Goal: Information Seeking & Learning: Learn about a topic

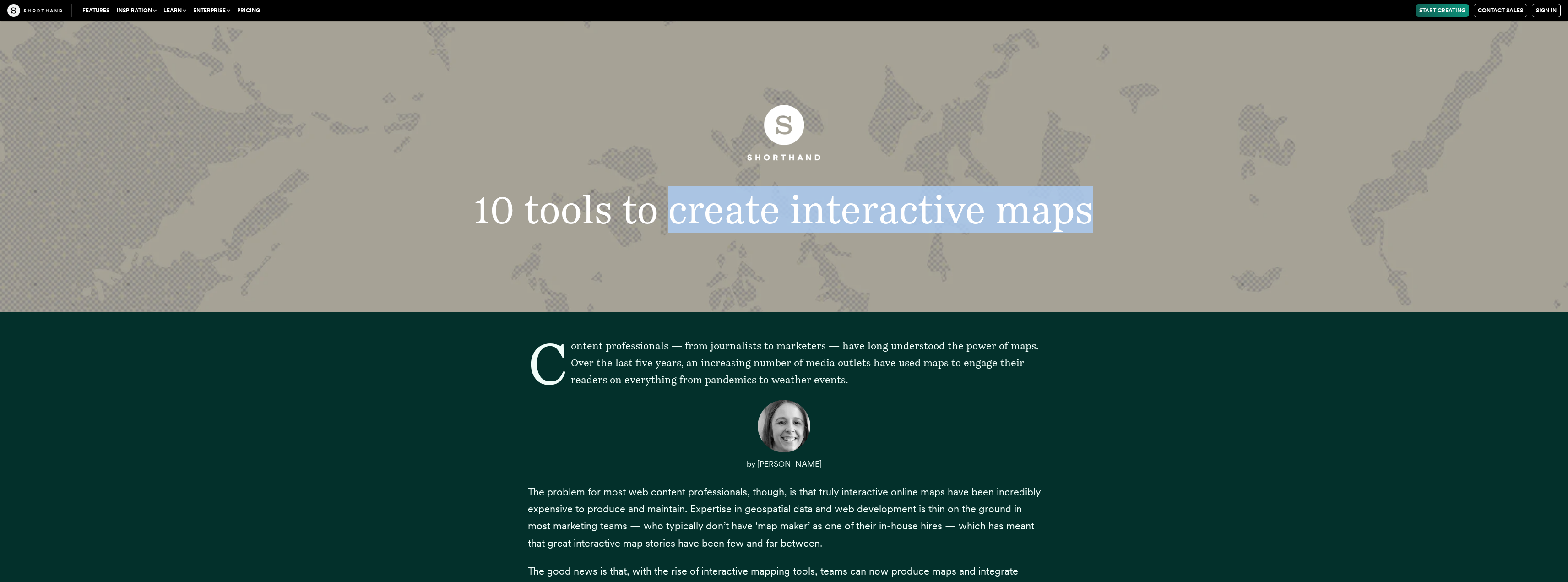
drag, startPoint x: 671, startPoint y: 221, endPoint x: 1089, endPoint y: 217, distance: 418.0
click at [1089, 217] on h1 "10 tools to create interactive maps" at bounding box center [784, 209] width 915 height 40
copy h1 "create interactive maps"
drag, startPoint x: 1068, startPoint y: 222, endPoint x: 1052, endPoint y: 222, distance: 16.0
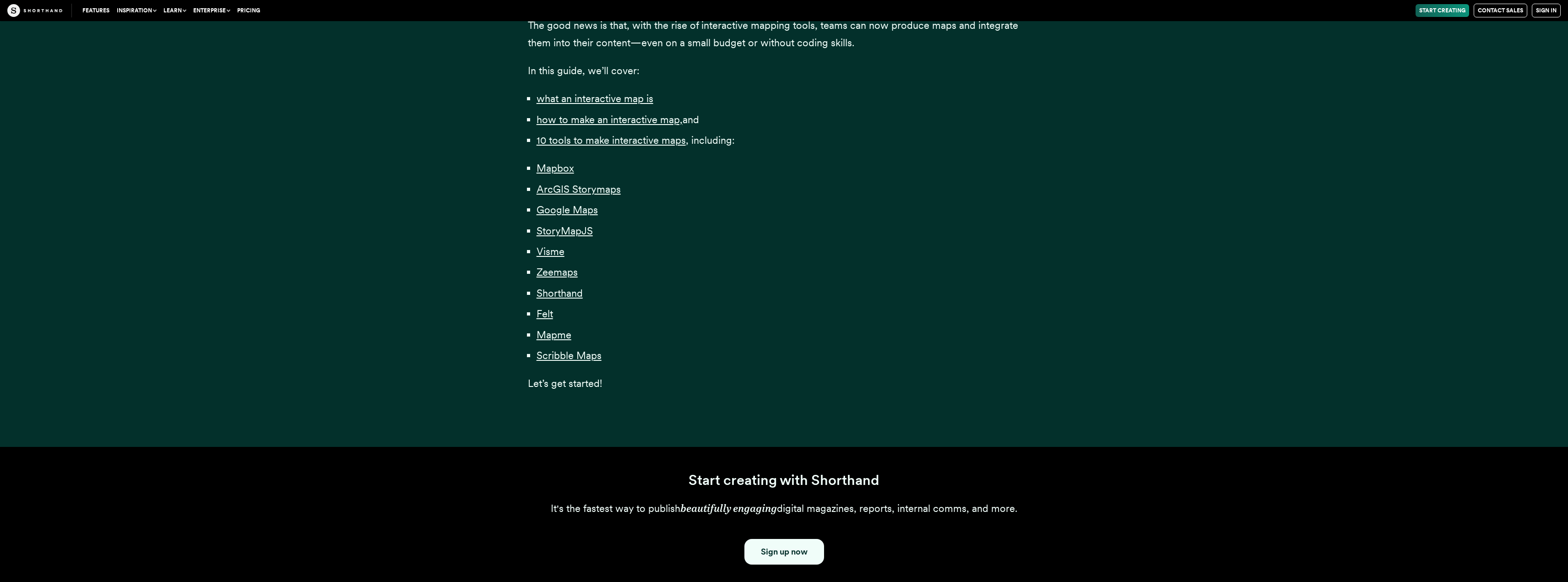
scroll to position [611, 0]
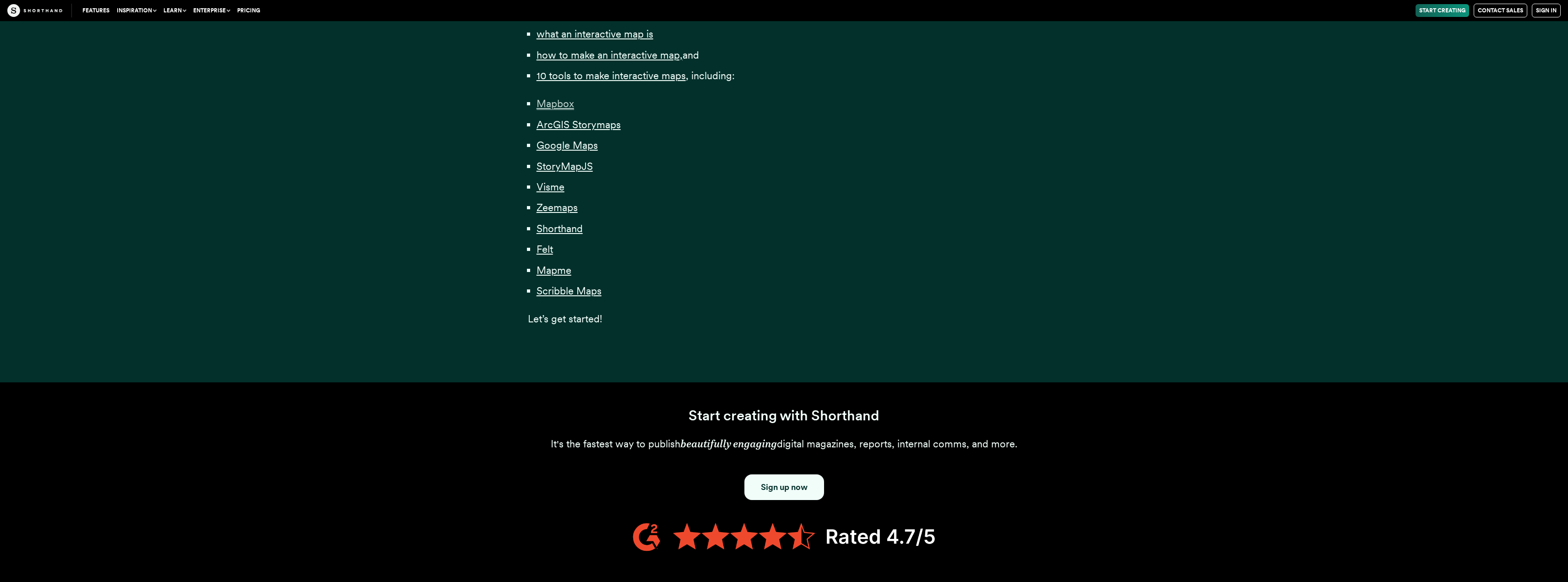
click at [551, 104] on span "Mapbox" at bounding box center [555, 103] width 38 height 12
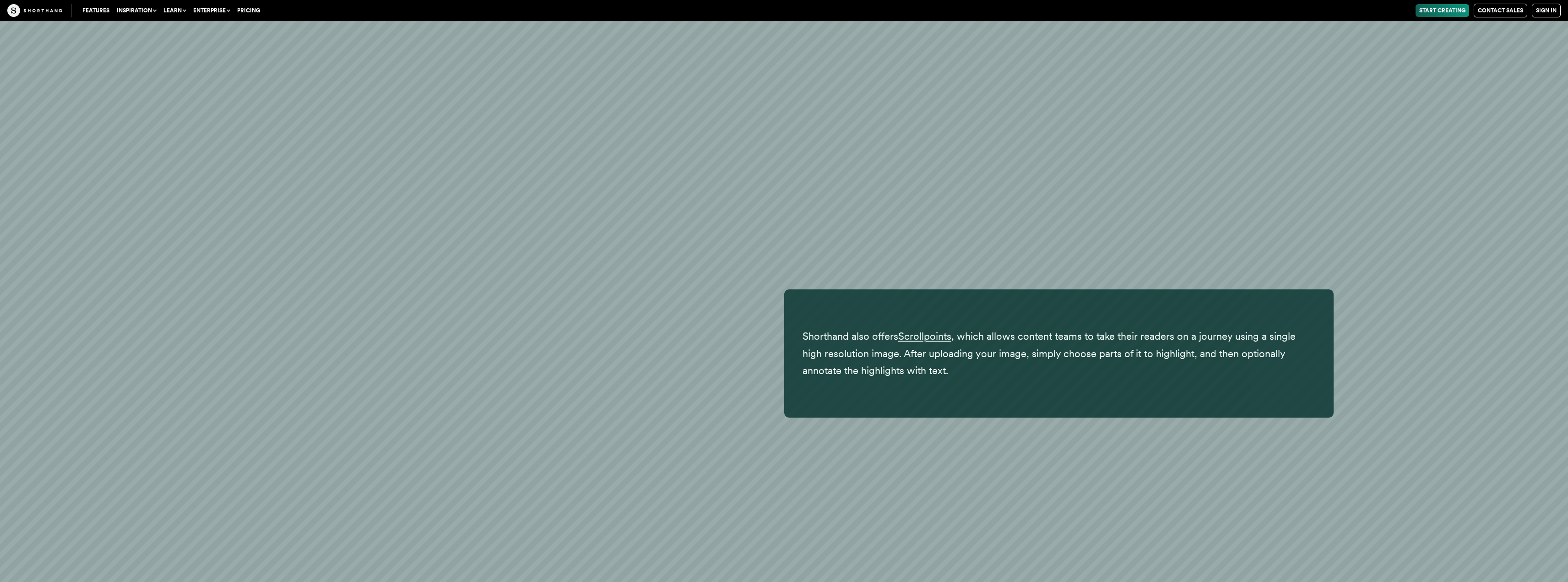
scroll to position [19990, 0]
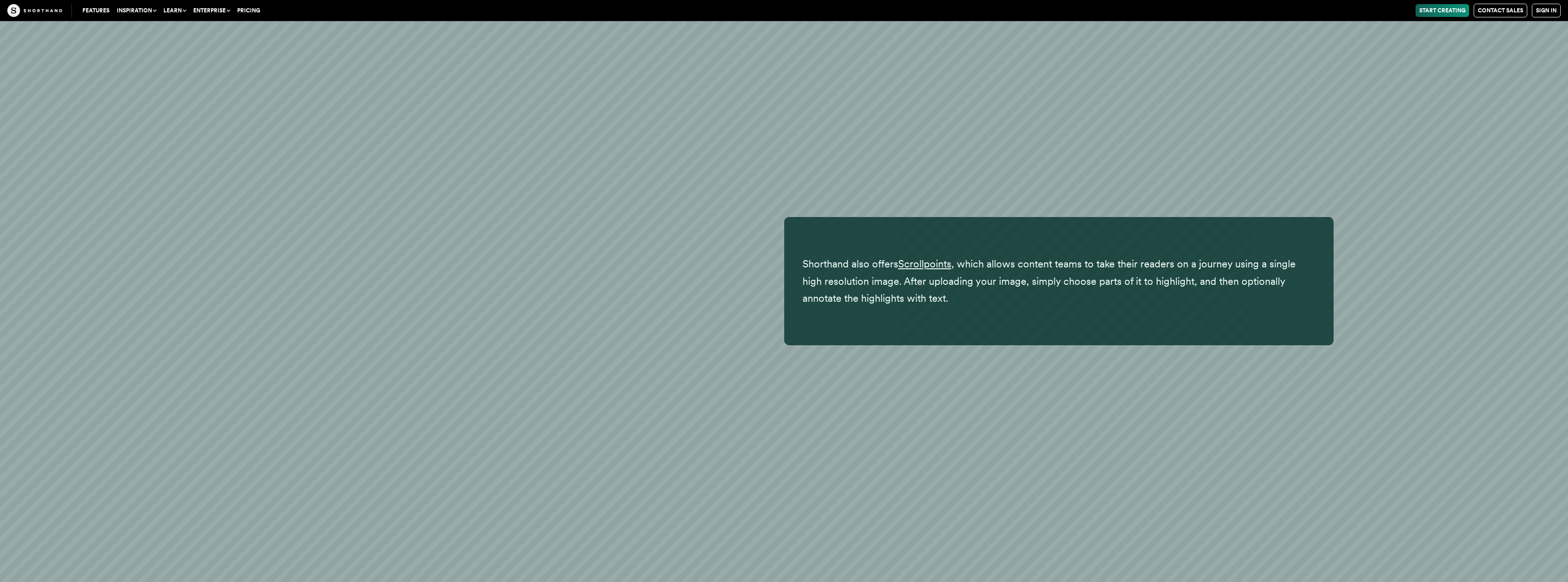
click at [457, 274] on div "Shorthand also offers Scrollpoints , which allows content teams to take their r…" at bounding box center [784, 281] width 1099 height 128
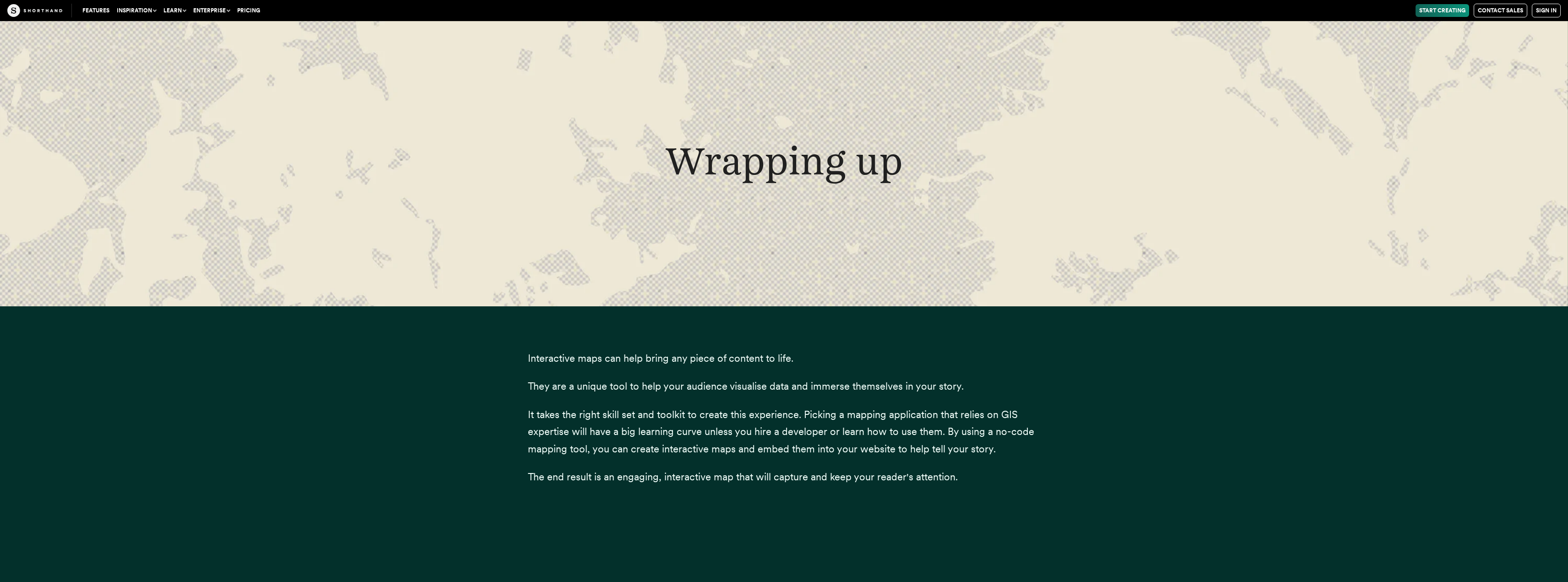
scroll to position [27901, 0]
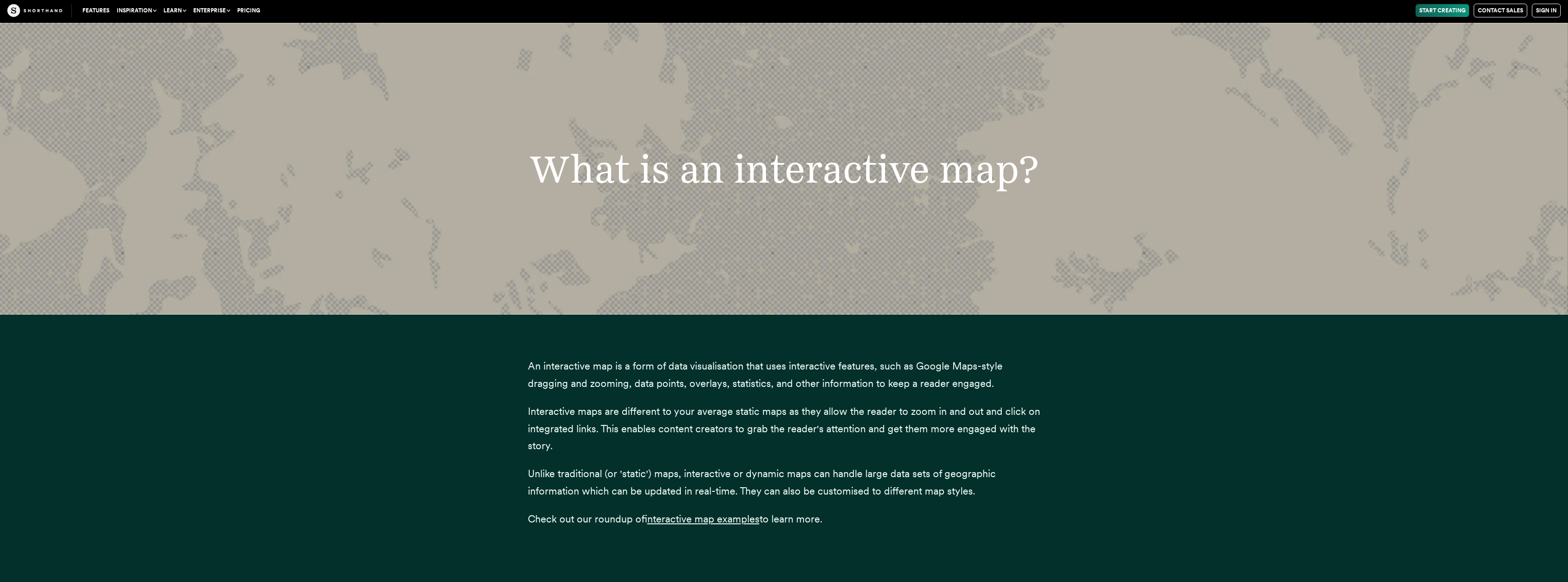
scroll to position [611, 0]
